Goal: Manage account settings

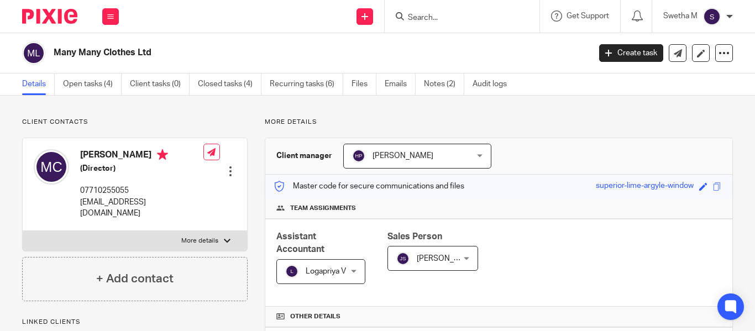
click at [703, 18] on img at bounding box center [712, 17] width 18 height 18
click at [690, 43] on span "My profile" at bounding box center [686, 44] width 34 height 8
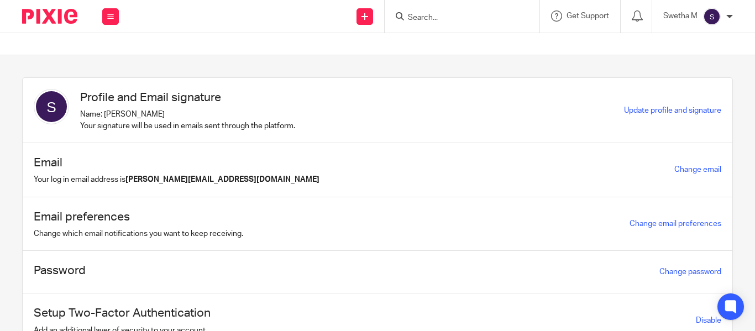
click at [690, 164] on div "Change email" at bounding box center [697, 169] width 47 height 13
click at [690, 170] on link "Change email" at bounding box center [697, 170] width 47 height 8
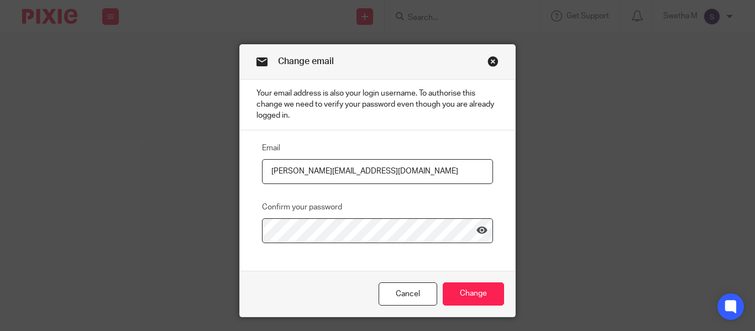
drag, startPoint x: 382, startPoint y: 173, endPoint x: 369, endPoint y: 170, distance: 13.7
click at [369, 170] on input "swetha.m@therisegroup.co.uk" at bounding box center [377, 171] width 231 height 25
click at [381, 167] on input "swetha.m@therisegroup.co.uk" at bounding box center [377, 171] width 231 height 25
drag, startPoint x: 387, startPoint y: 170, endPoint x: 307, endPoint y: 167, distance: 80.2
click at [307, 167] on input "swetha.m@therisegroup.co.uk" at bounding box center [377, 171] width 231 height 25
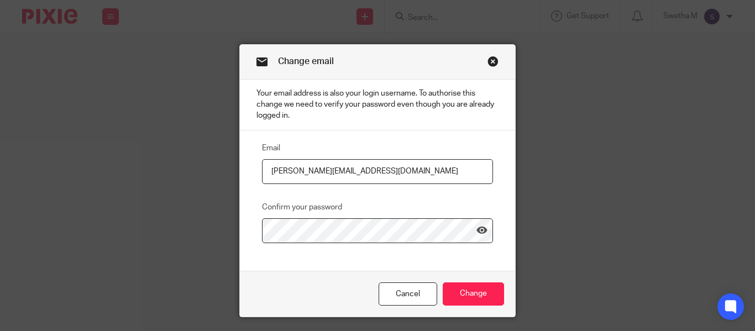
type input "swetha.m@riseaccounting.co.uk"
click at [456, 299] on input "Change" at bounding box center [473, 294] width 61 height 24
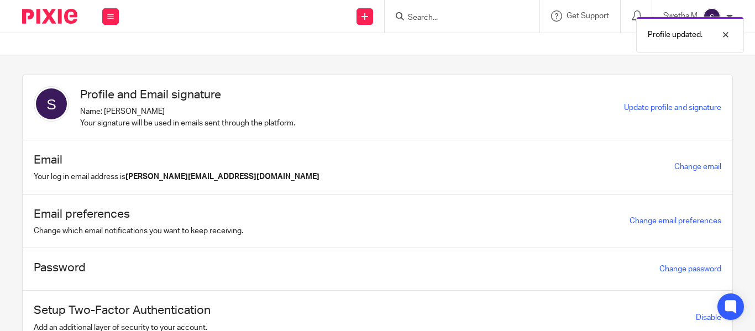
scroll to position [3, 0]
click at [639, 103] on span "Update profile and signature" at bounding box center [672, 107] width 97 height 8
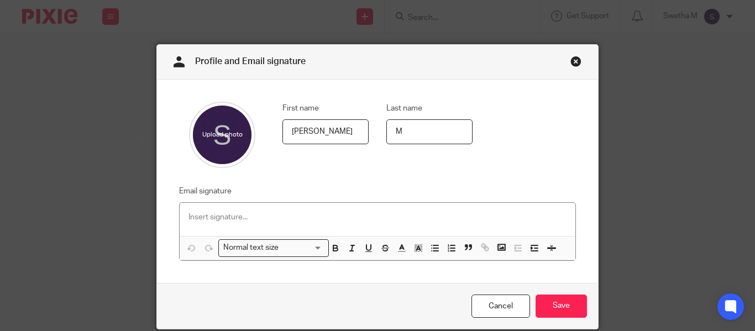
scroll to position [38, 0]
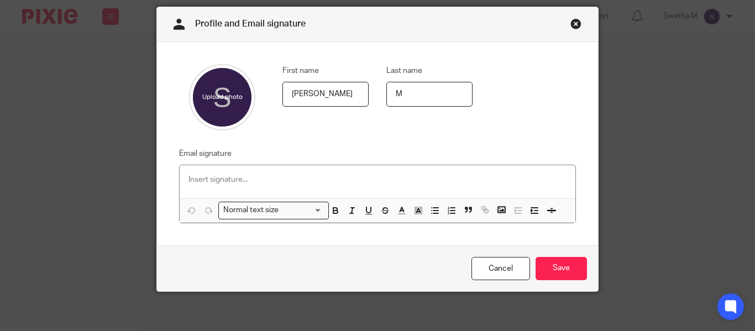
click at [355, 180] on p at bounding box center [377, 179] width 378 height 11
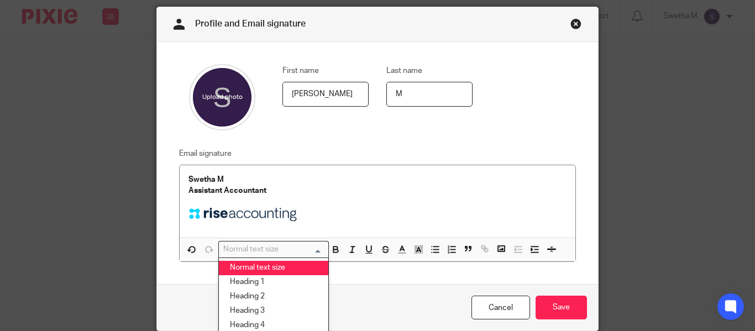
click at [317, 251] on input "Search for option" at bounding box center [271, 250] width 102 height 12
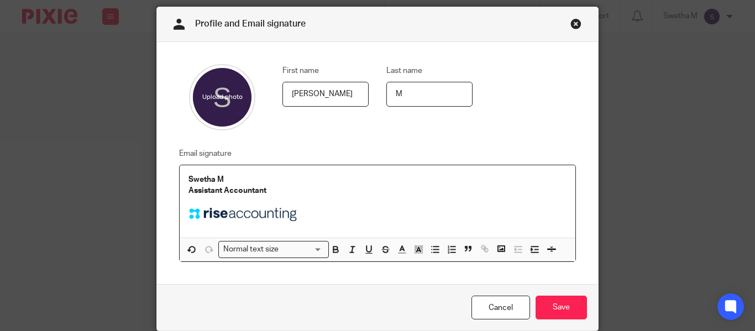
click at [354, 214] on p at bounding box center [377, 216] width 378 height 17
click at [376, 276] on div "First name Swetha Last name M Email signature Swetha M Assistant Accountant Nor…" at bounding box center [377, 163] width 441 height 243
click at [546, 309] on input "Save" at bounding box center [560, 308] width 51 height 24
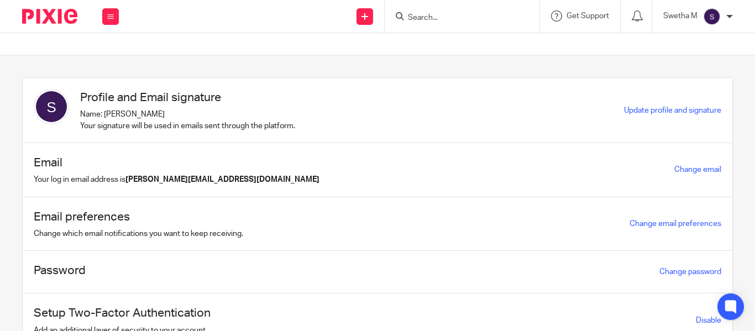
scroll to position [55, 0]
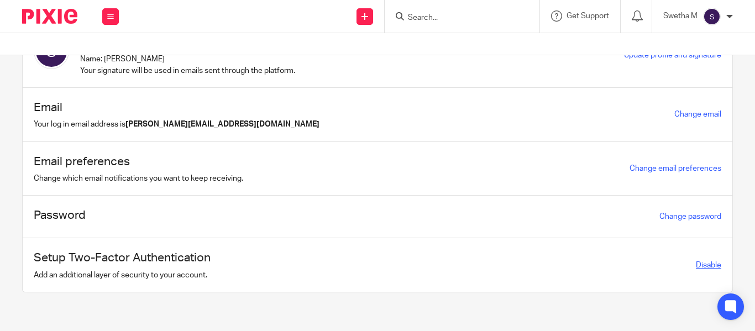
click at [697, 266] on link "Disable" at bounding box center [708, 265] width 25 height 8
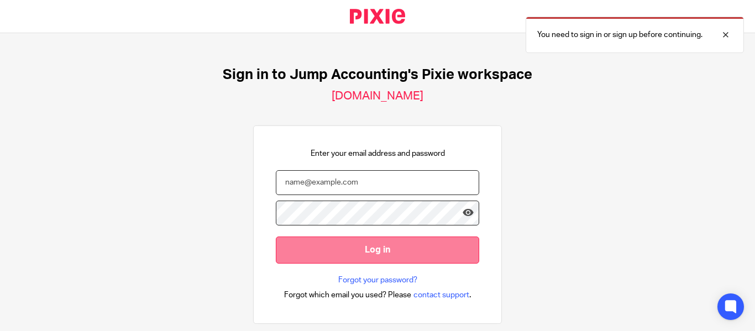
type input "[PERSON_NAME][EMAIL_ADDRESS][DOMAIN_NAME]"
click at [448, 257] on input "Log in" at bounding box center [377, 249] width 203 height 27
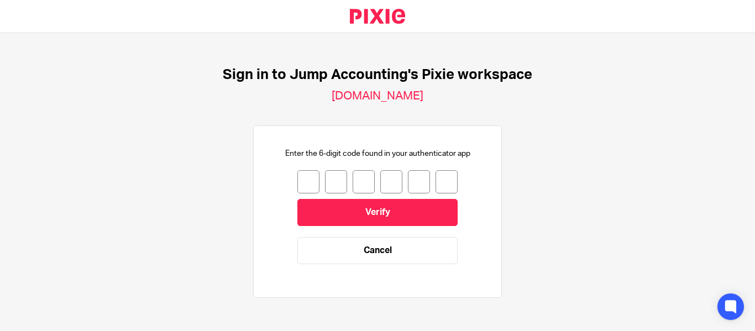
click at [499, 83] on div "Sign in to Jump Accounting's Pixie workspace jumpaccounting.usepixie.net Enter …" at bounding box center [377, 182] width 755 height 298
click at [353, 244] on link "Cancel" at bounding box center [377, 250] width 160 height 27
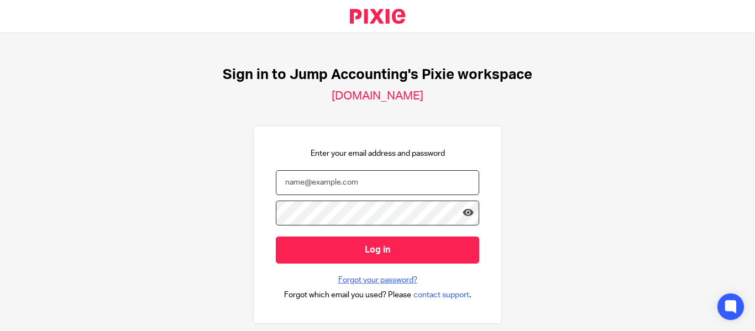
type input "swetha.m@riseaccounting.co.uk"
click at [383, 276] on link "Forgot your password?" at bounding box center [377, 280] width 79 height 11
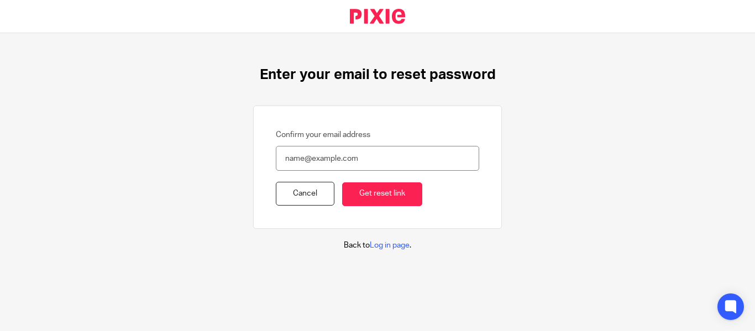
click at [335, 162] on input "Confirm your email address" at bounding box center [377, 158] width 203 height 25
type input "[PERSON_NAME][EMAIL_ADDRESS][DOMAIN_NAME]"
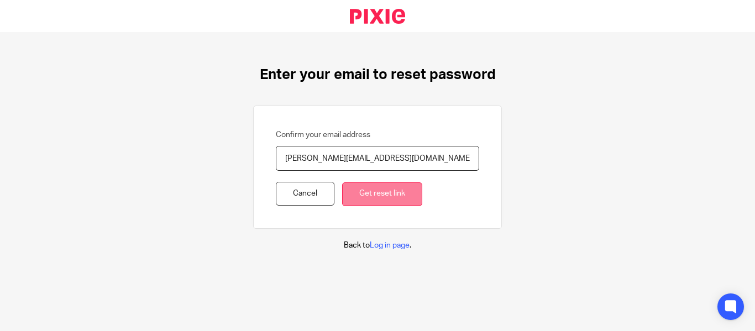
click at [376, 199] on input "Get reset link" at bounding box center [382, 194] width 80 height 24
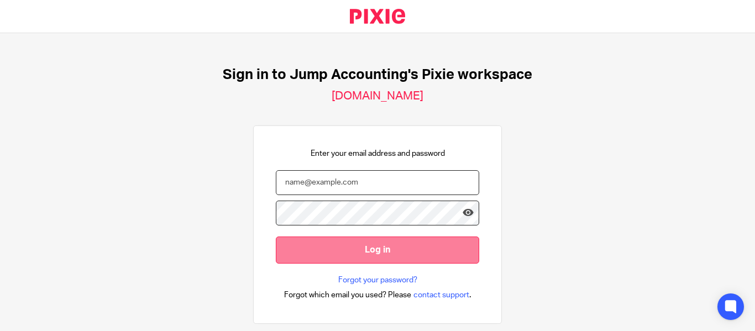
type input "[PERSON_NAME][EMAIL_ADDRESS][DOMAIN_NAME]"
click at [383, 254] on input "Log in" at bounding box center [377, 249] width 203 height 27
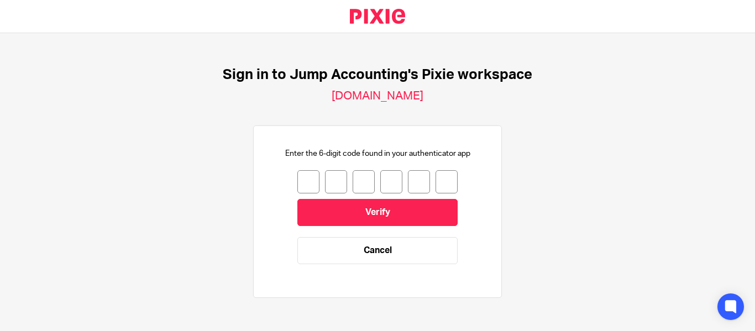
click at [301, 188] on input "number" at bounding box center [308, 181] width 22 height 23
click at [385, 98] on h2 "[DOMAIN_NAME]" at bounding box center [378, 96] width 92 height 14
click at [189, 112] on div "Sign in to Jump Accounting's Pixie workspace jumpaccounting.usepixie.net Enter …" at bounding box center [377, 182] width 755 height 298
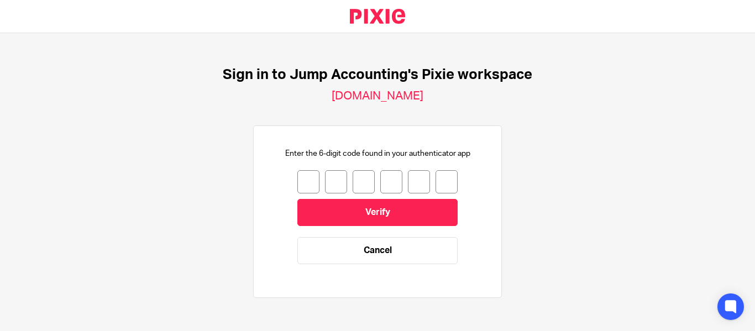
scroll to position [11, 0]
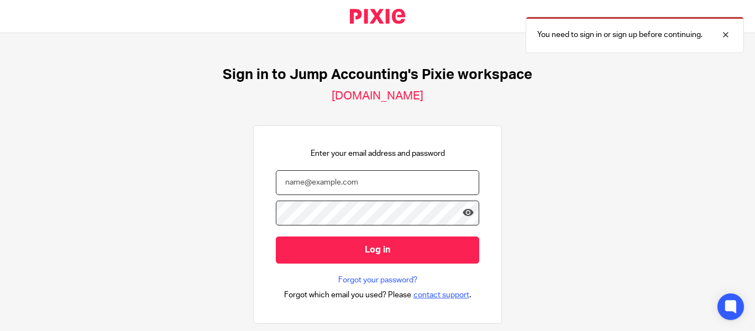
type input "[PERSON_NAME][EMAIL_ADDRESS][DOMAIN_NAME]"
click at [425, 296] on span "contact support" at bounding box center [441, 295] width 56 height 11
click at [434, 292] on span "contact support" at bounding box center [441, 295] width 56 height 11
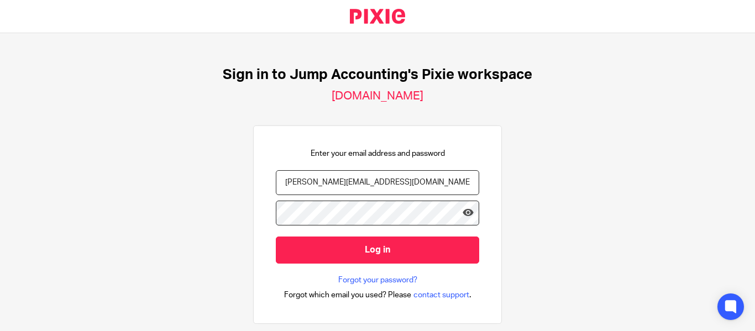
scroll to position [60, 0]
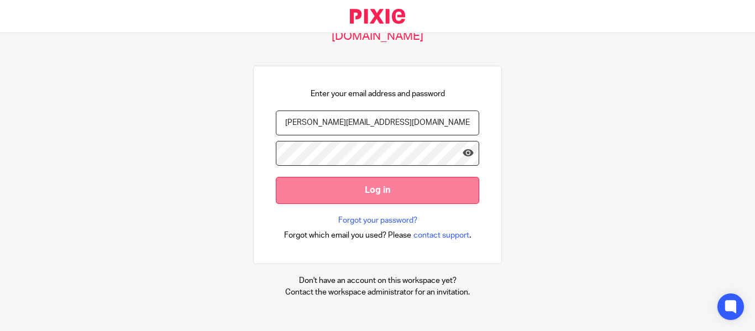
click at [399, 185] on input "Log in" at bounding box center [377, 190] width 203 height 27
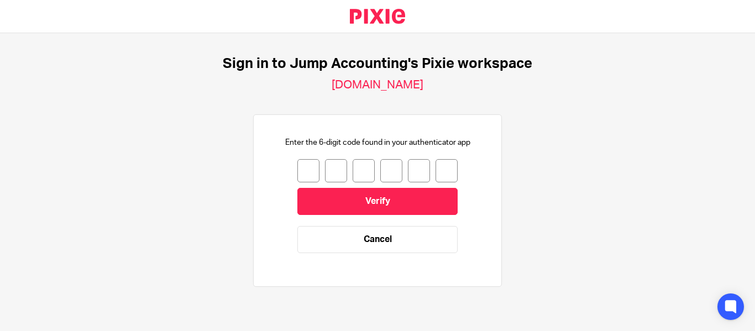
scroll to position [11, 0]
click at [613, 266] on div "Sign in to Jump Accounting's Pixie workspace [DOMAIN_NAME] Enter the 6-digit co…" at bounding box center [377, 182] width 755 height 298
click at [424, 237] on link "Cancel" at bounding box center [377, 239] width 160 height 27
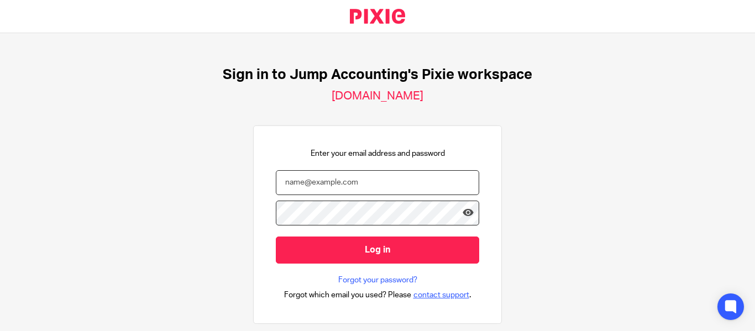
type input "[PERSON_NAME][EMAIL_ADDRESS][DOMAIN_NAME]"
click at [434, 298] on span "contact support" at bounding box center [441, 295] width 56 height 11
click at [434, 296] on span "contact support" at bounding box center [441, 295] width 56 height 11
click at [340, 296] on span "Forgot which email you used? Please" at bounding box center [347, 295] width 127 height 11
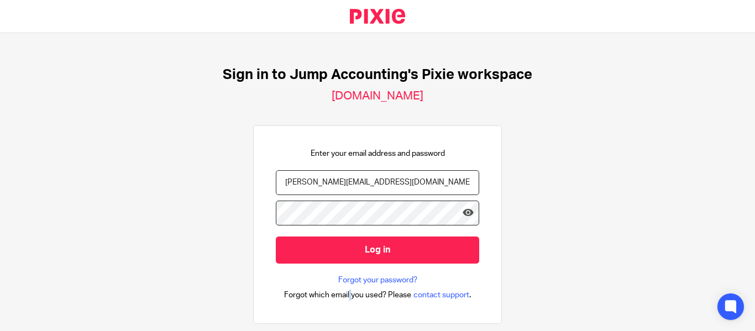
click at [340, 296] on span "Forgot which email you used? Please" at bounding box center [347, 295] width 127 height 11
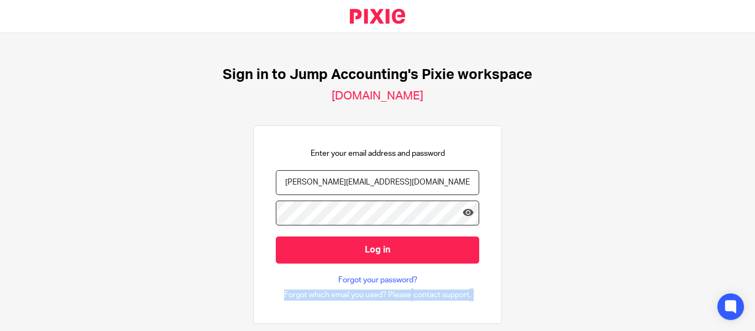
click at [340, 296] on span "Forgot which email you used? Please" at bounding box center [347, 295] width 127 height 11
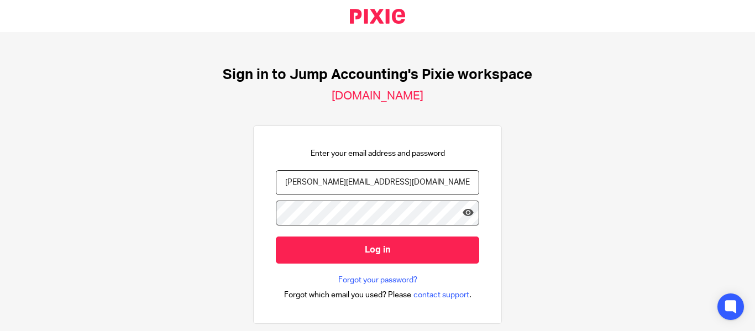
click at [375, 295] on span "Forgot which email you used? Please" at bounding box center [347, 295] width 127 height 11
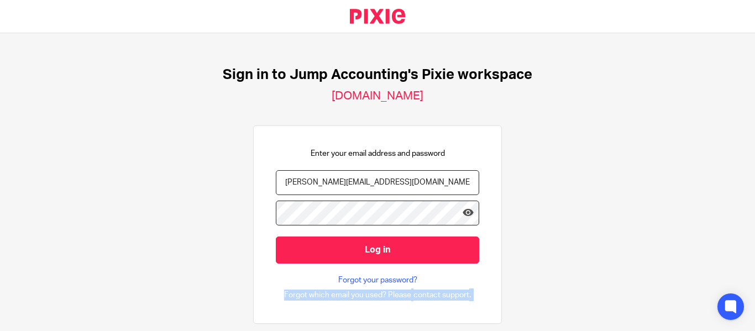
click at [375, 295] on span "Forgot which email you used? Please" at bounding box center [347, 295] width 127 height 11
click at [370, 295] on span "Forgot which email you used? Please" at bounding box center [347, 295] width 127 height 11
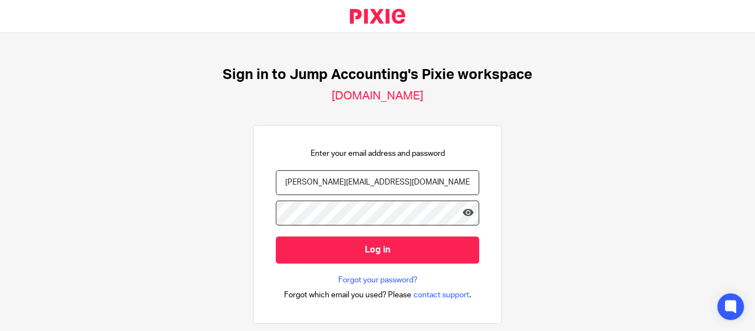
click at [370, 295] on span "Forgot which email you used? Please" at bounding box center [347, 295] width 127 height 11
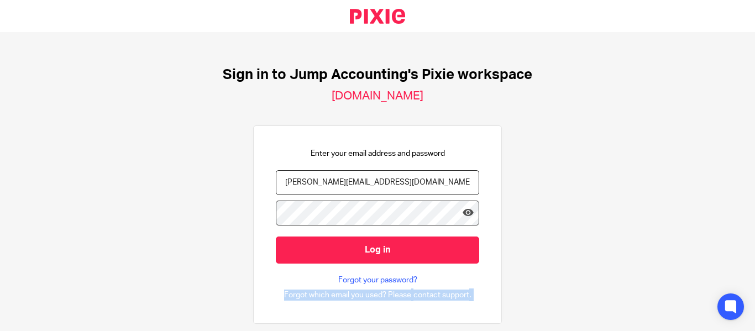
click at [370, 295] on span "Forgot which email you used? Please" at bounding box center [347, 295] width 127 height 11
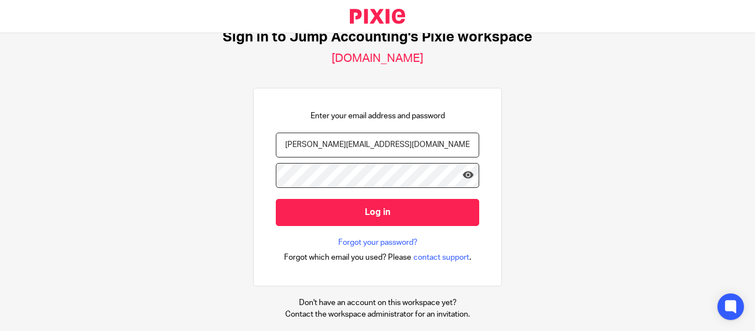
scroll to position [60, 0]
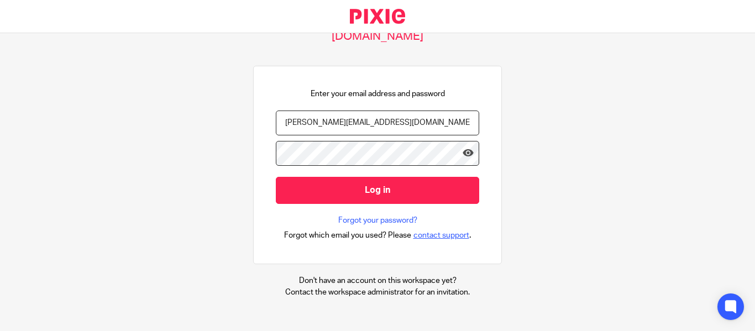
click at [446, 239] on span "contact support" at bounding box center [441, 235] width 56 height 11
click at [574, 179] on div "Sign in to Jump Accounting's Pixie workspace [DOMAIN_NAME] Enter your email add…" at bounding box center [377, 182] width 755 height 298
